Goal: Task Accomplishment & Management: Use online tool/utility

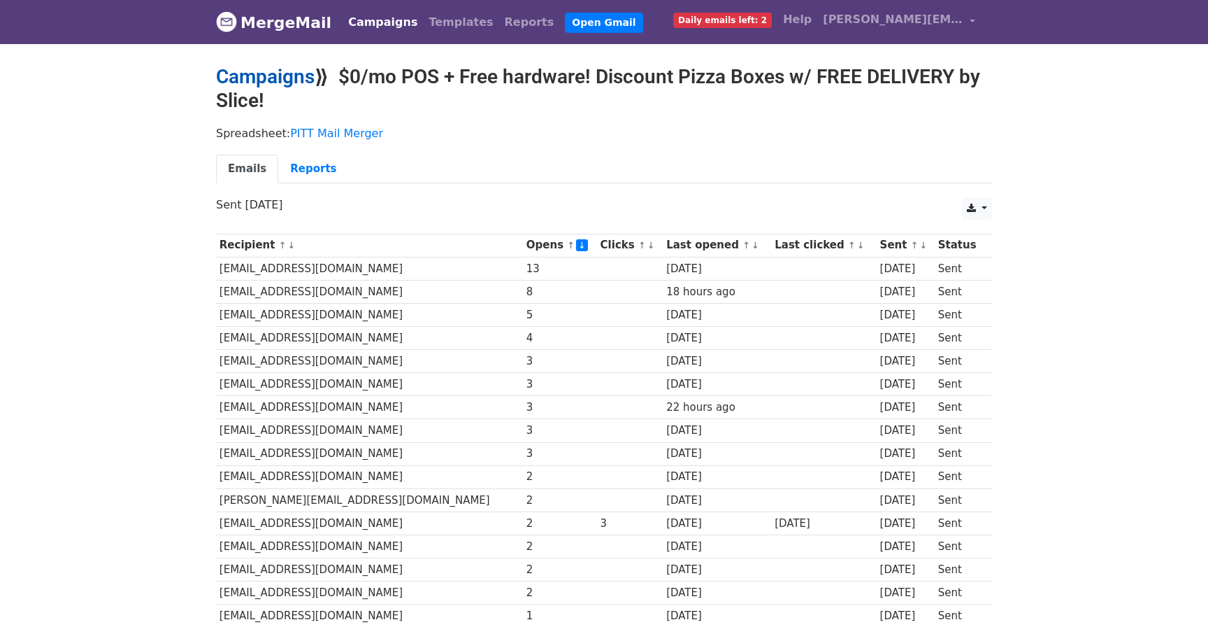
click at [260, 77] on link "Campaigns" at bounding box center [265, 76] width 99 height 23
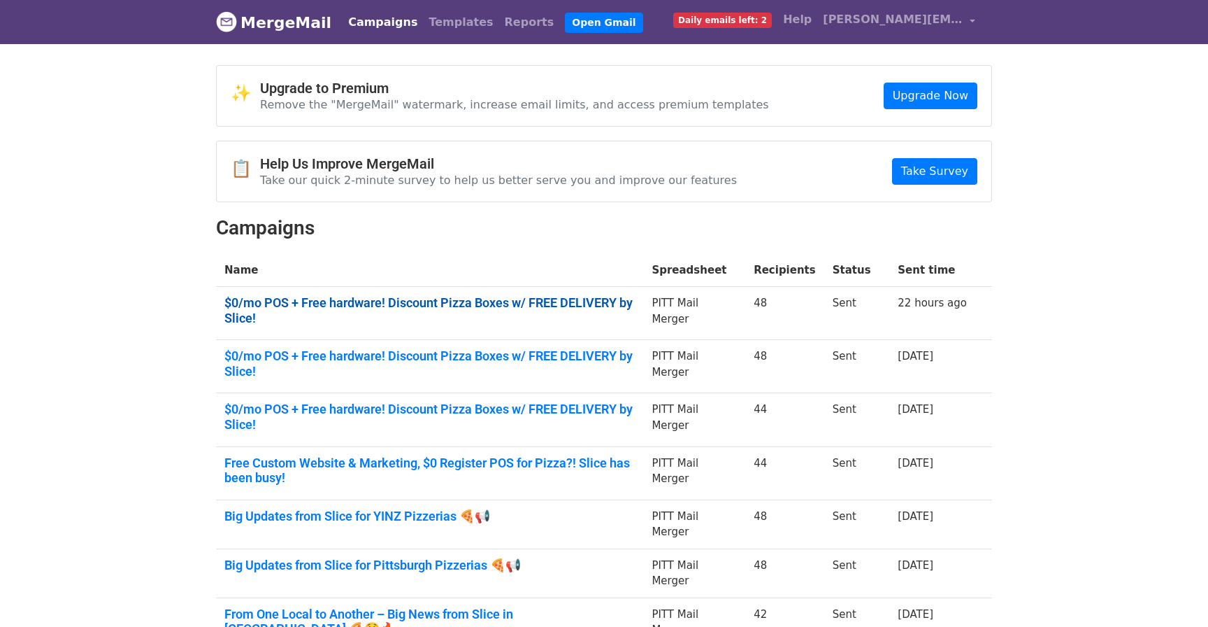
click at [491, 302] on link "$0/mo POS + Free hardware! Discount Pizza Boxes w/ FREE DELIVERY by Slice!" at bounding box center [429, 310] width 410 height 30
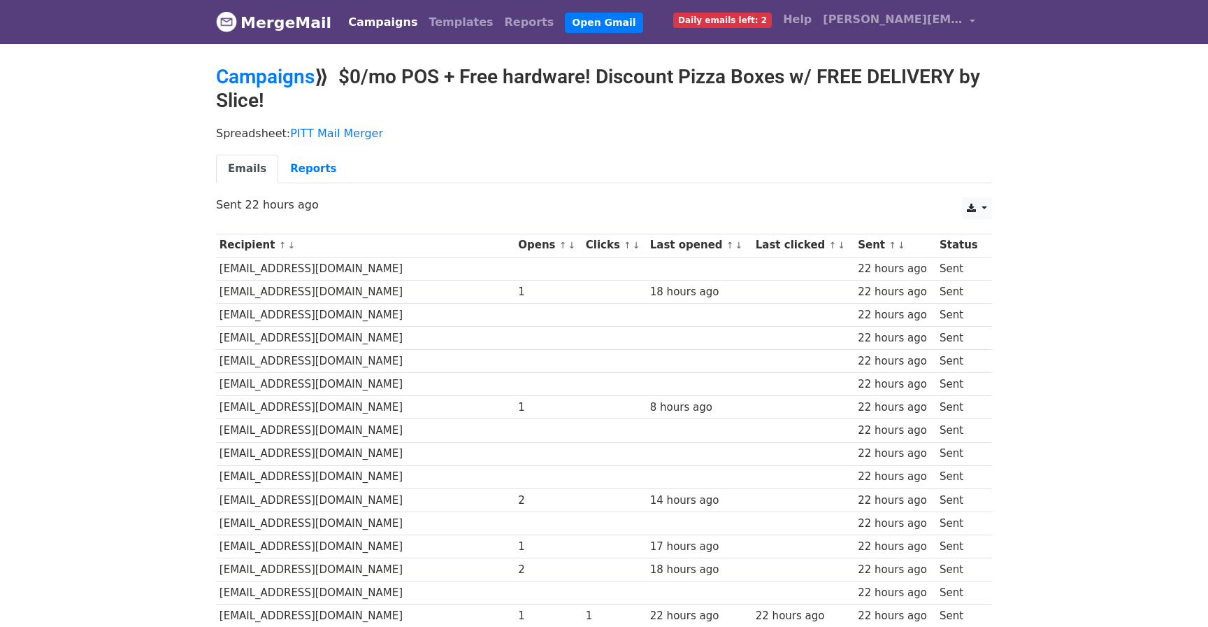
click at [568, 245] on link "↓" at bounding box center [572, 245] width 8 height 10
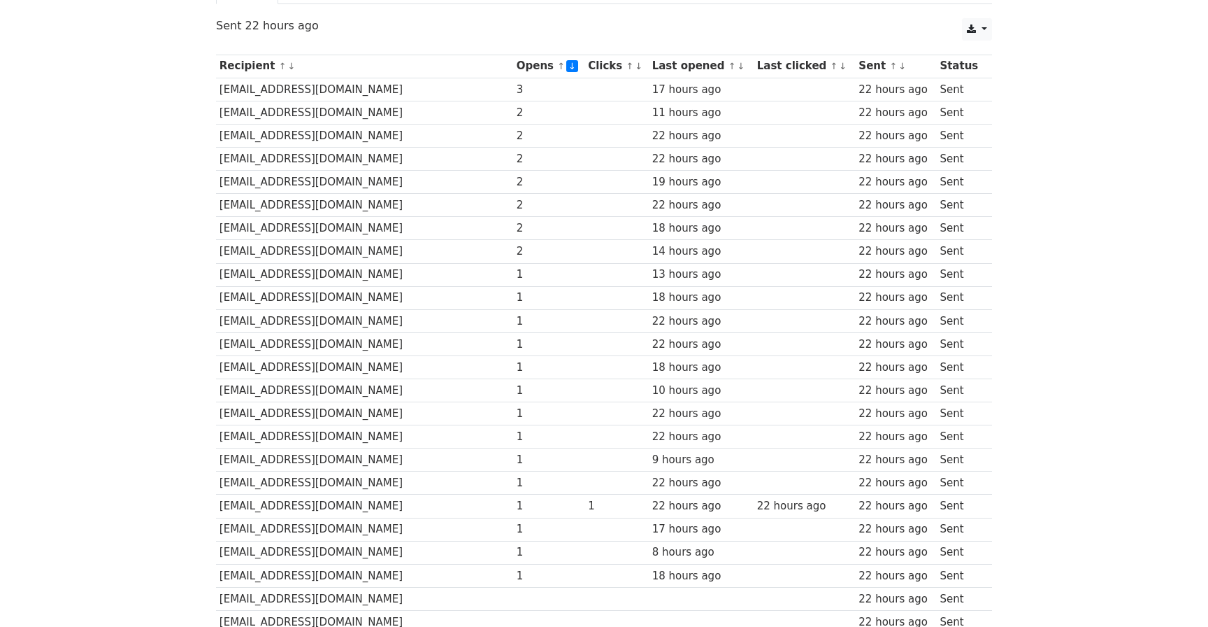
scroll to position [76, 0]
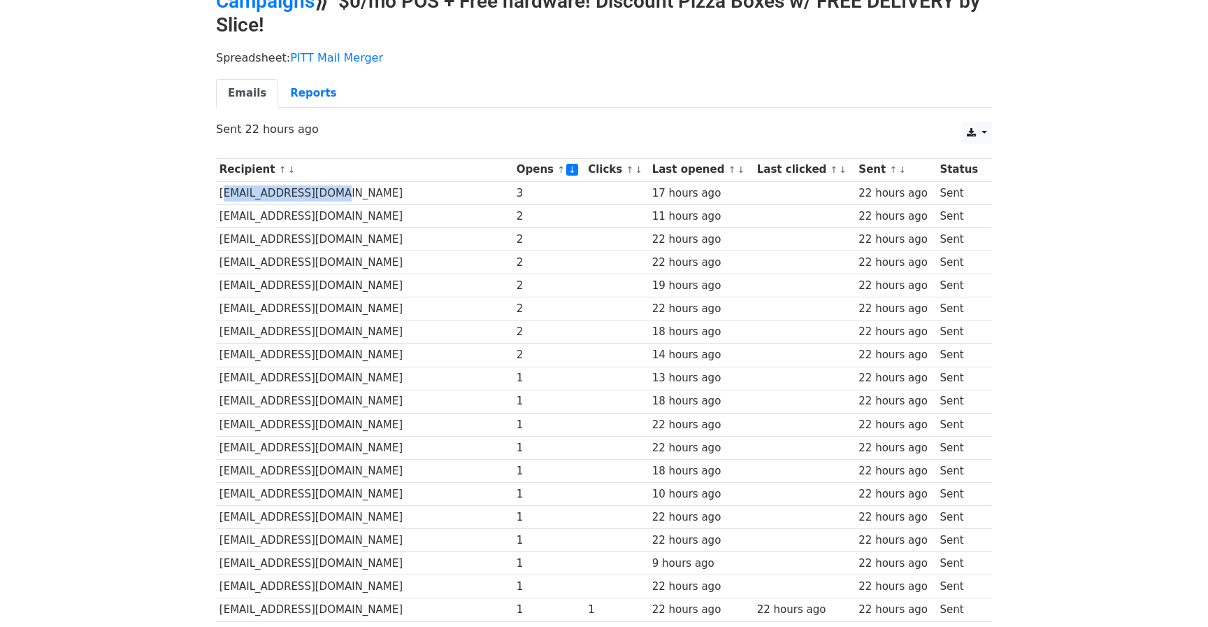
drag, startPoint x: 218, startPoint y: 194, endPoint x: 340, endPoint y: 196, distance: 121.7
click at [340, 195] on td "[EMAIL_ADDRESS][DOMAIN_NAME]" at bounding box center [364, 192] width 297 height 23
copy td "[EMAIL_ADDRESS][DOMAIN_NAME]"
click at [219, 220] on td "[EMAIL_ADDRESS][DOMAIN_NAME]" at bounding box center [364, 215] width 297 height 23
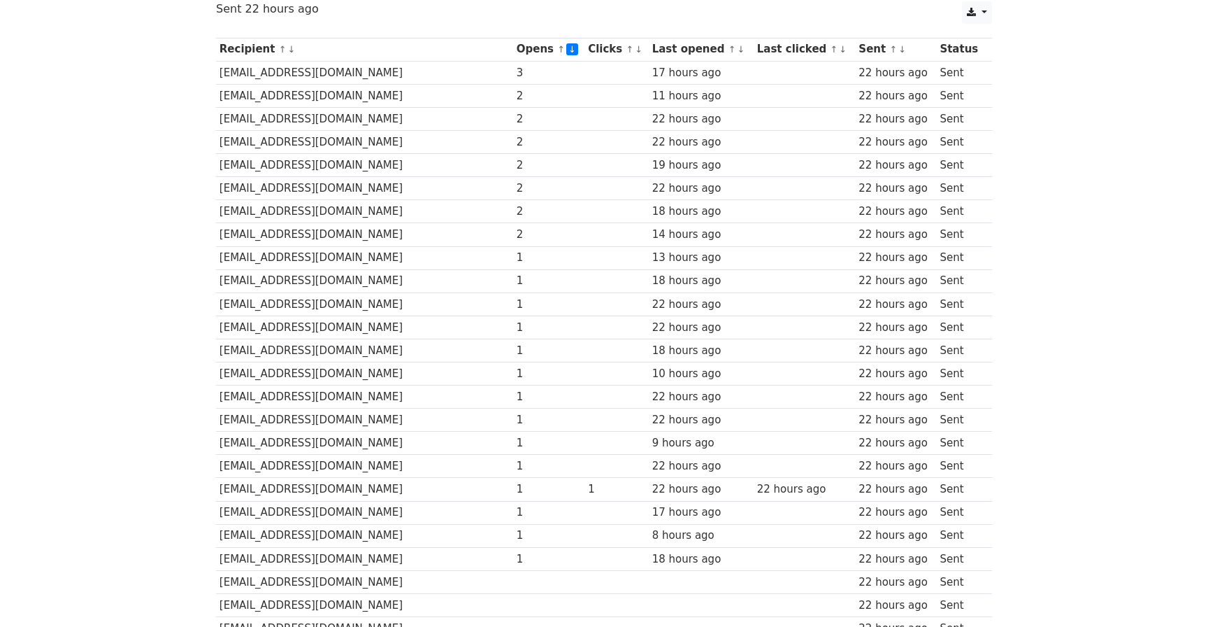
scroll to position [262, 0]
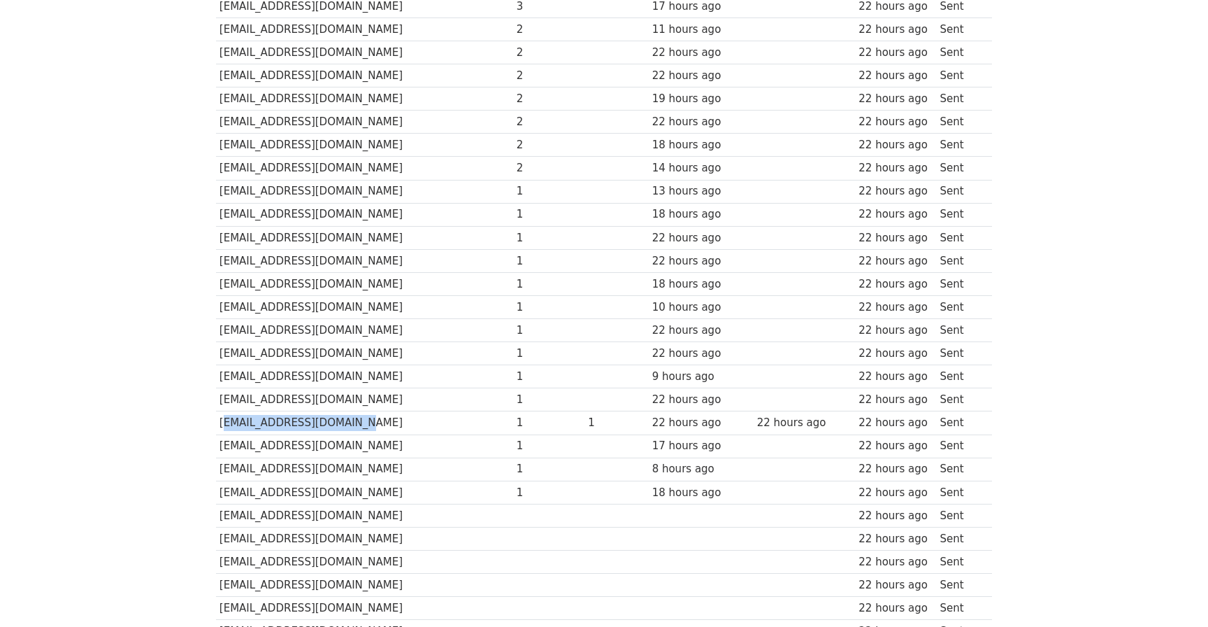
drag, startPoint x: 218, startPoint y: 422, endPoint x: 400, endPoint y: 422, distance: 181.8
click at [400, 422] on td "[EMAIL_ADDRESS][DOMAIN_NAME]" at bounding box center [364, 422] width 297 height 23
copy td "[EMAIL_ADDRESS][DOMAIN_NAME]"
click at [588, 420] on div "1" at bounding box center [616, 423] width 57 height 16
